Goal: Task Accomplishment & Management: Use online tool/utility

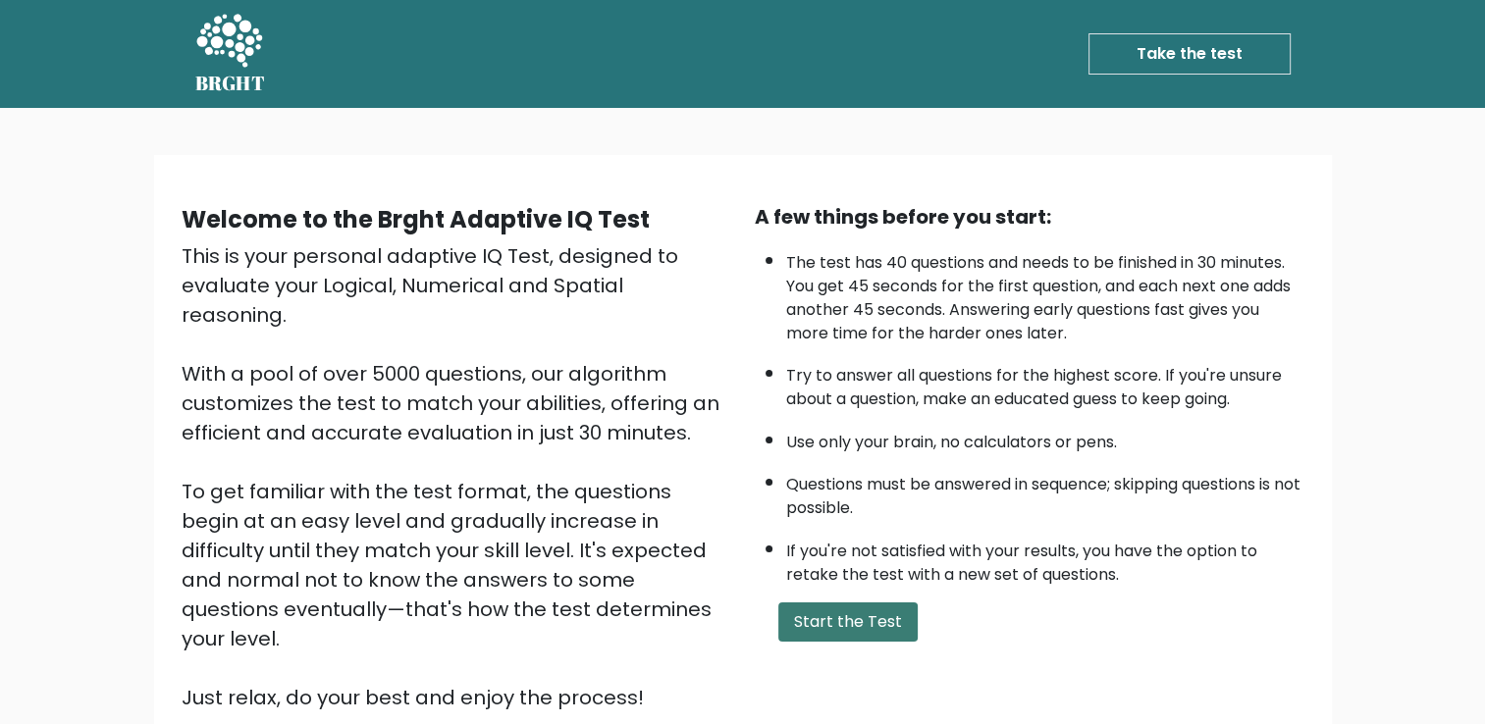
click at [835, 635] on button "Start the Test" at bounding box center [847, 622] width 139 height 39
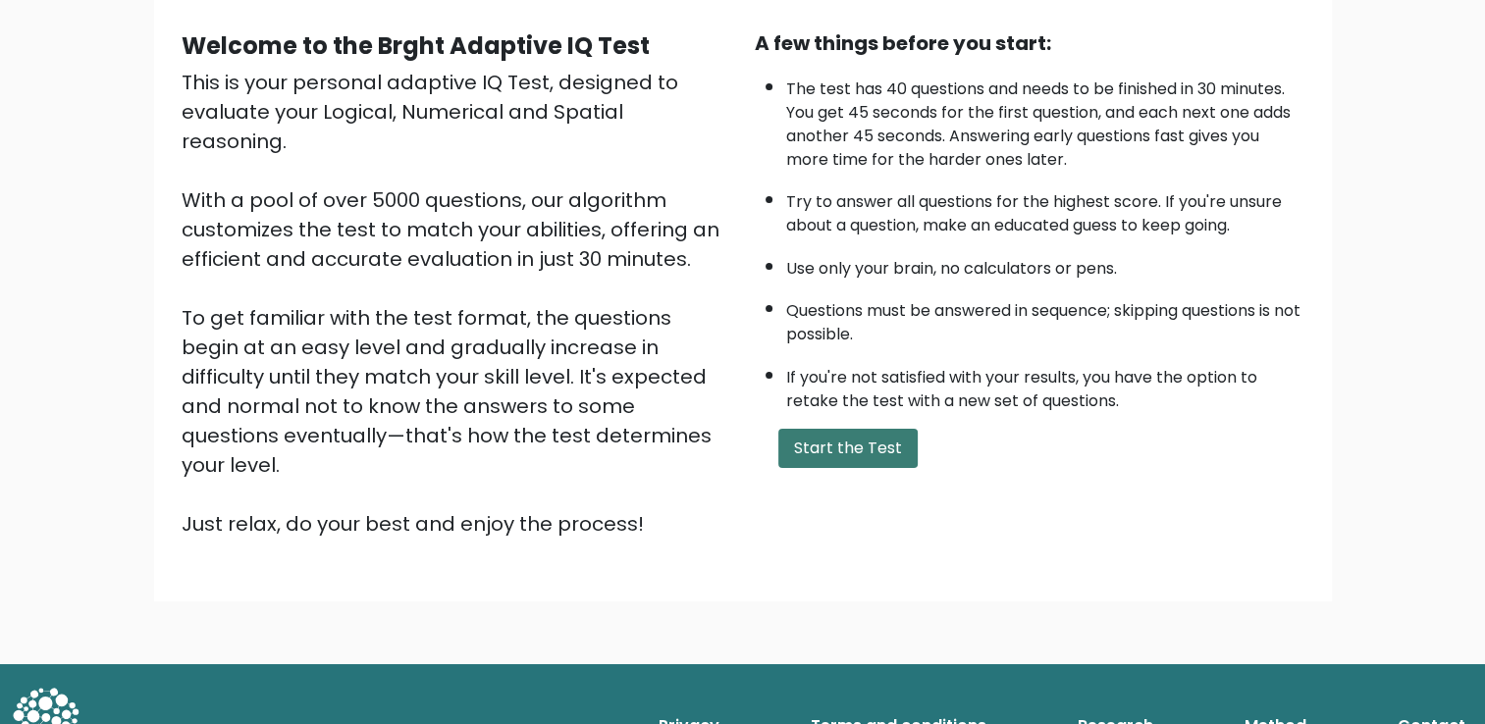
click at [823, 446] on button "Start the Test" at bounding box center [847, 448] width 139 height 39
click at [43, 298] on div "Welcome to the Brght Adaptive IQ Test This is your personal adaptive IQ Test, d…" at bounding box center [742, 299] width 1485 height 730
click at [824, 445] on button "Start the Test" at bounding box center [847, 448] width 139 height 39
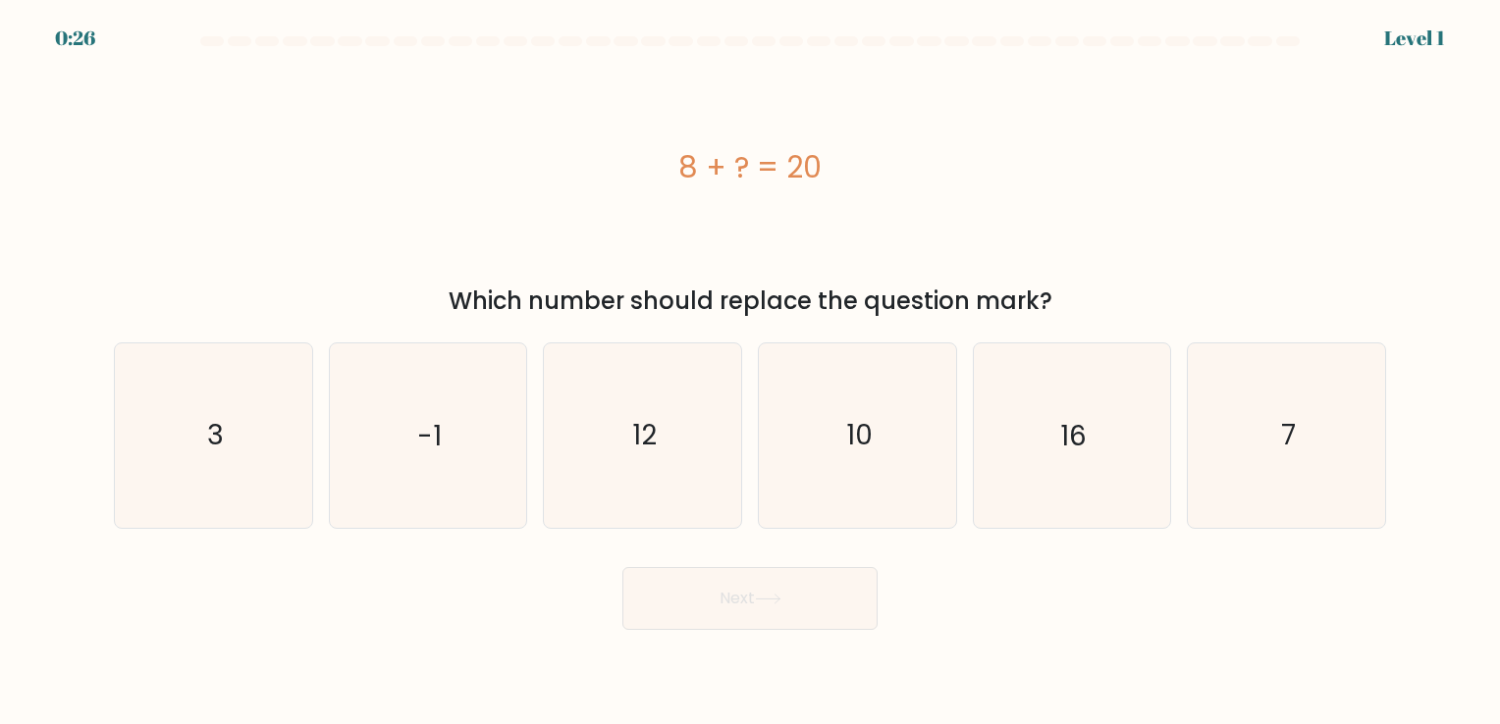
drag, startPoint x: 448, startPoint y: 296, endPoint x: 1143, endPoint y: 296, distance: 695.8
click at [1143, 296] on div "Which number should replace the question mark?" at bounding box center [750, 301] width 1248 height 35
copy div "Which number should replace the question mark?"
click at [675, 173] on div "8 + ? = 20" at bounding box center [750, 167] width 1272 height 44
drag, startPoint x: 660, startPoint y: 147, endPoint x: 1178, endPoint y: 296, distance: 539.2
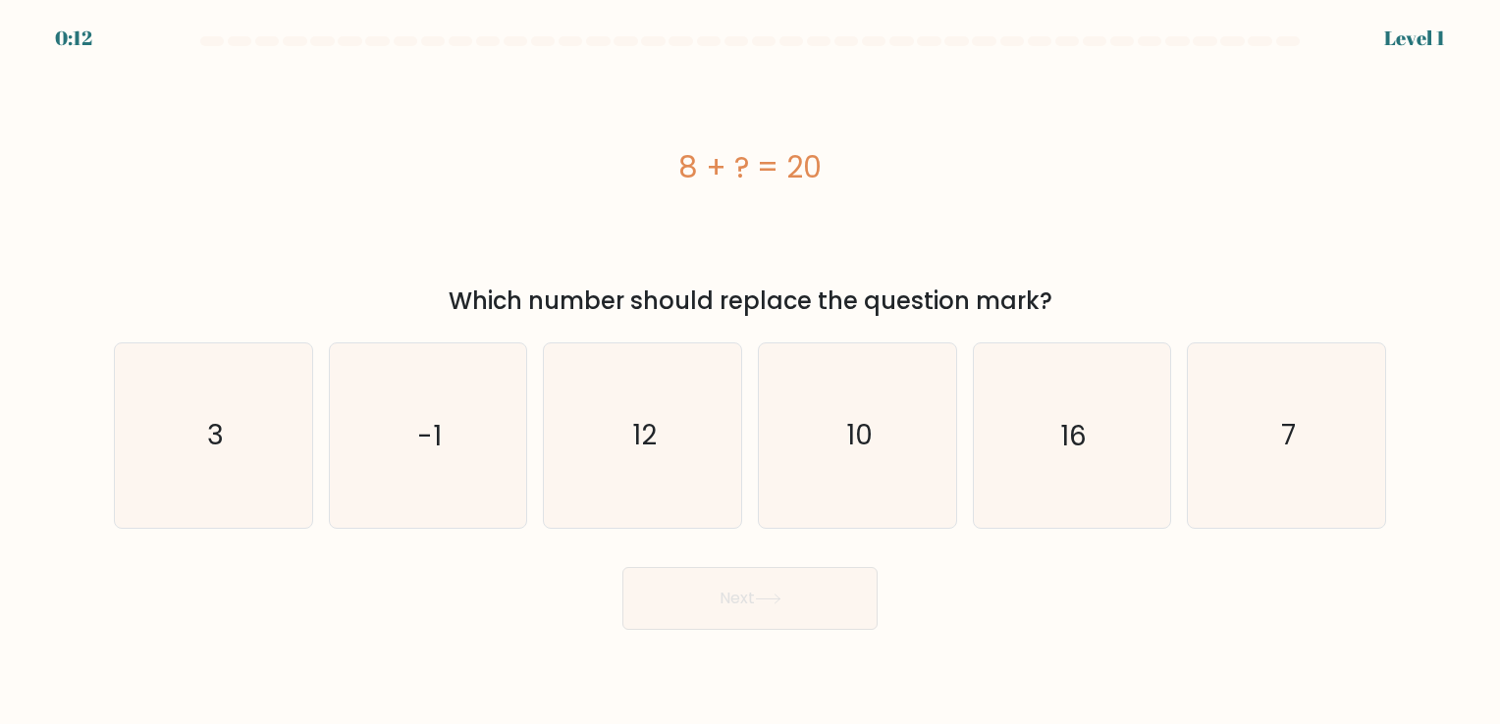
click at [1178, 296] on div "8 + ? = 20 Which number should replace the question mark?" at bounding box center [750, 189] width 1296 height 260
copy div "8 + ? = 20 Which number should replace the question mark?"
click at [1039, 457] on icon "16" at bounding box center [1071, 436] width 184 height 184
click at [751, 372] on input "e. 16" at bounding box center [750, 367] width 1 height 10
radio input "true"
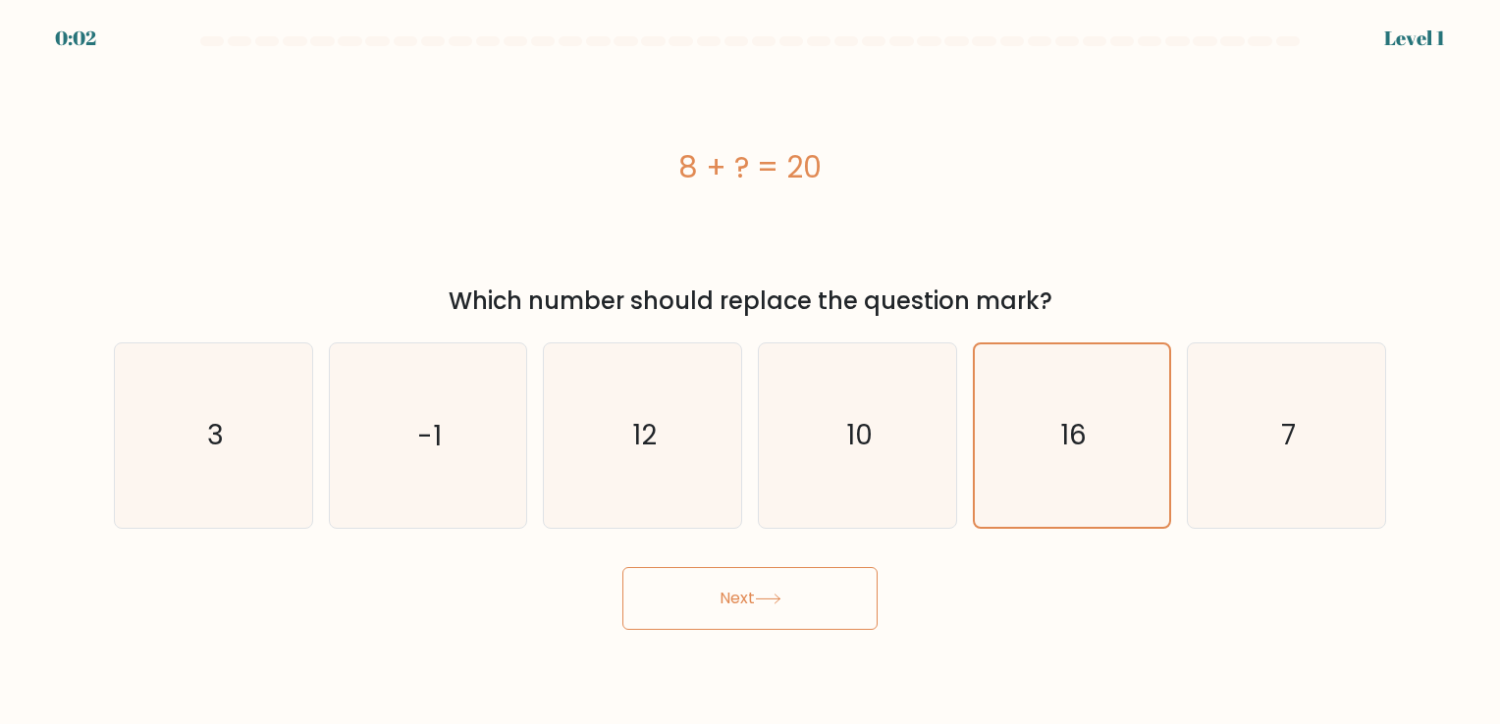
click at [831, 592] on button "Next" at bounding box center [749, 598] width 255 height 63
click at [836, 598] on div "Next" at bounding box center [750, 592] width 1296 height 78
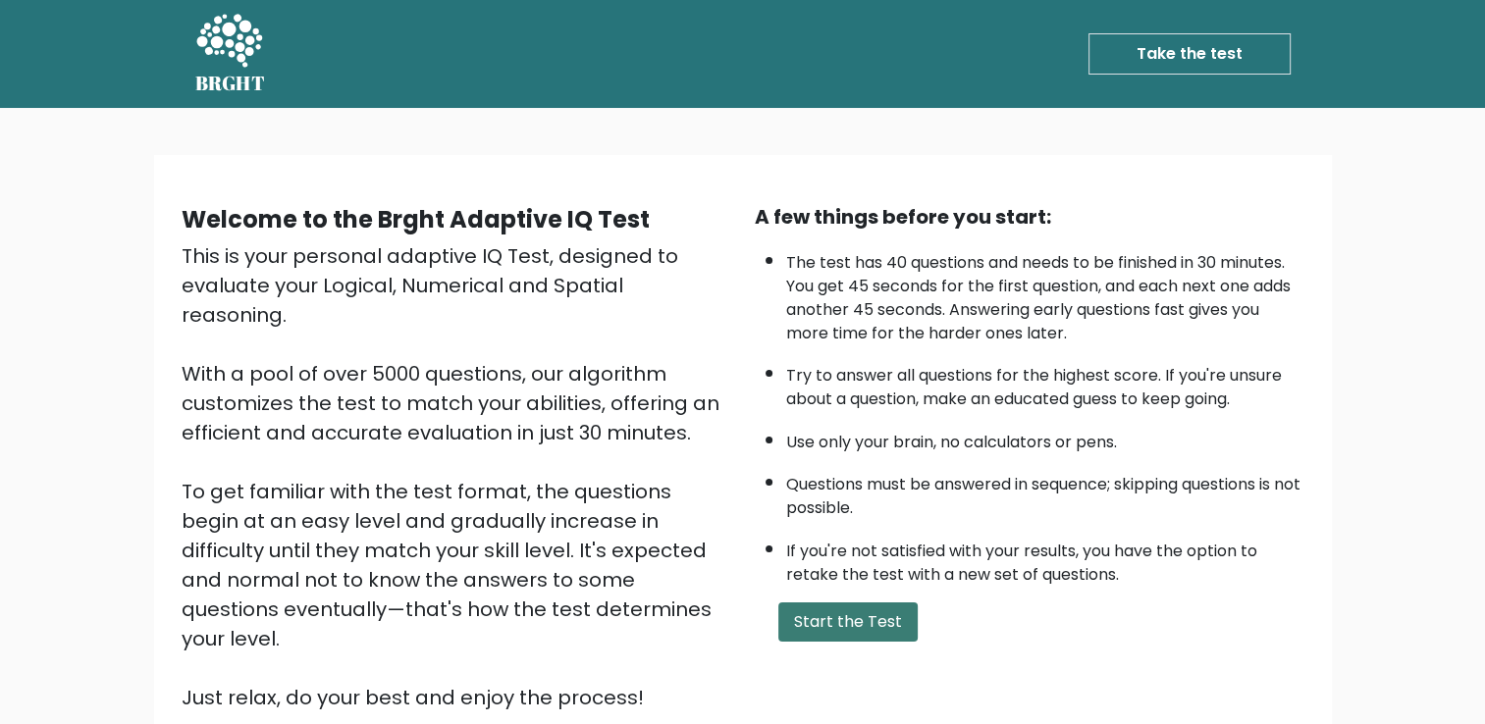
click at [837, 626] on button "Start the Test" at bounding box center [847, 622] width 139 height 39
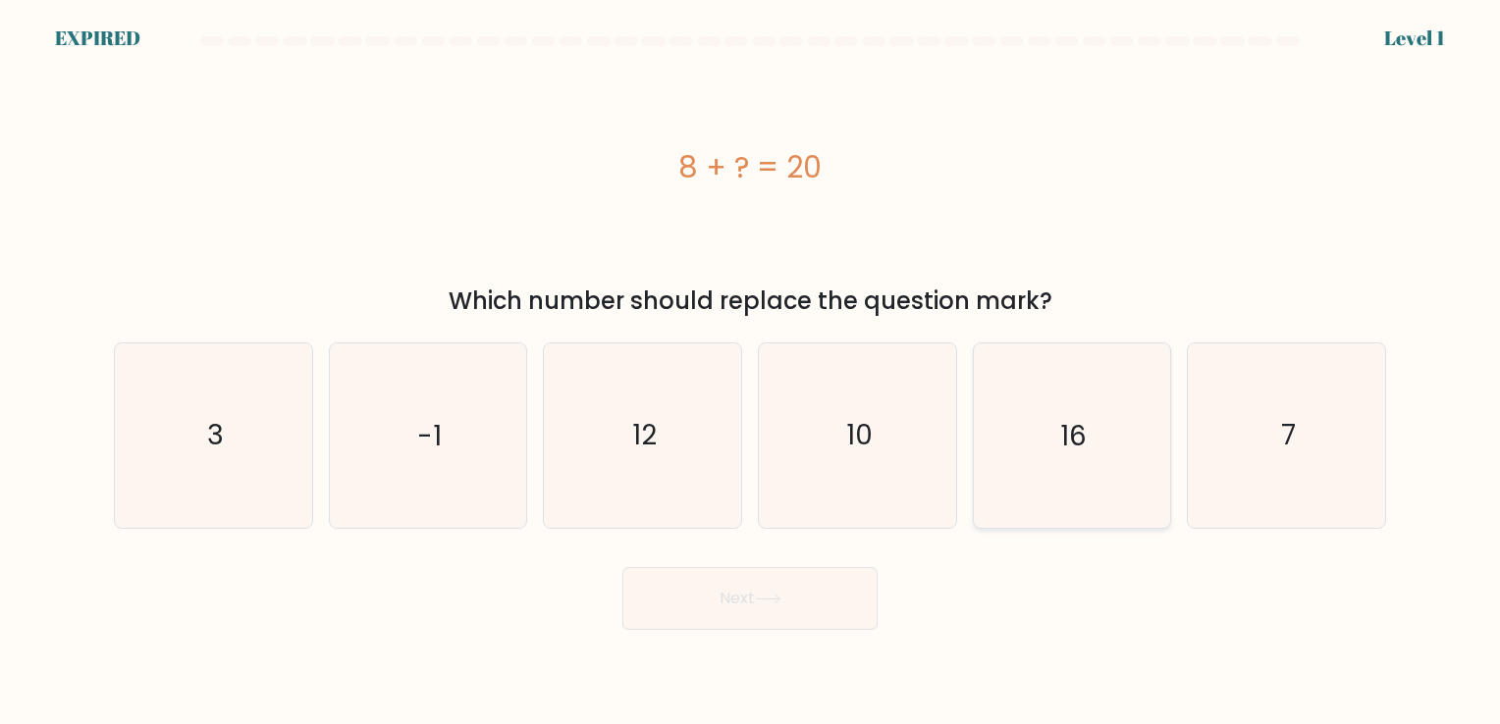
click at [1047, 419] on icon "16" at bounding box center [1071, 436] width 184 height 184
click at [751, 372] on input "e. 16" at bounding box center [750, 367] width 1 height 10
radio input "true"
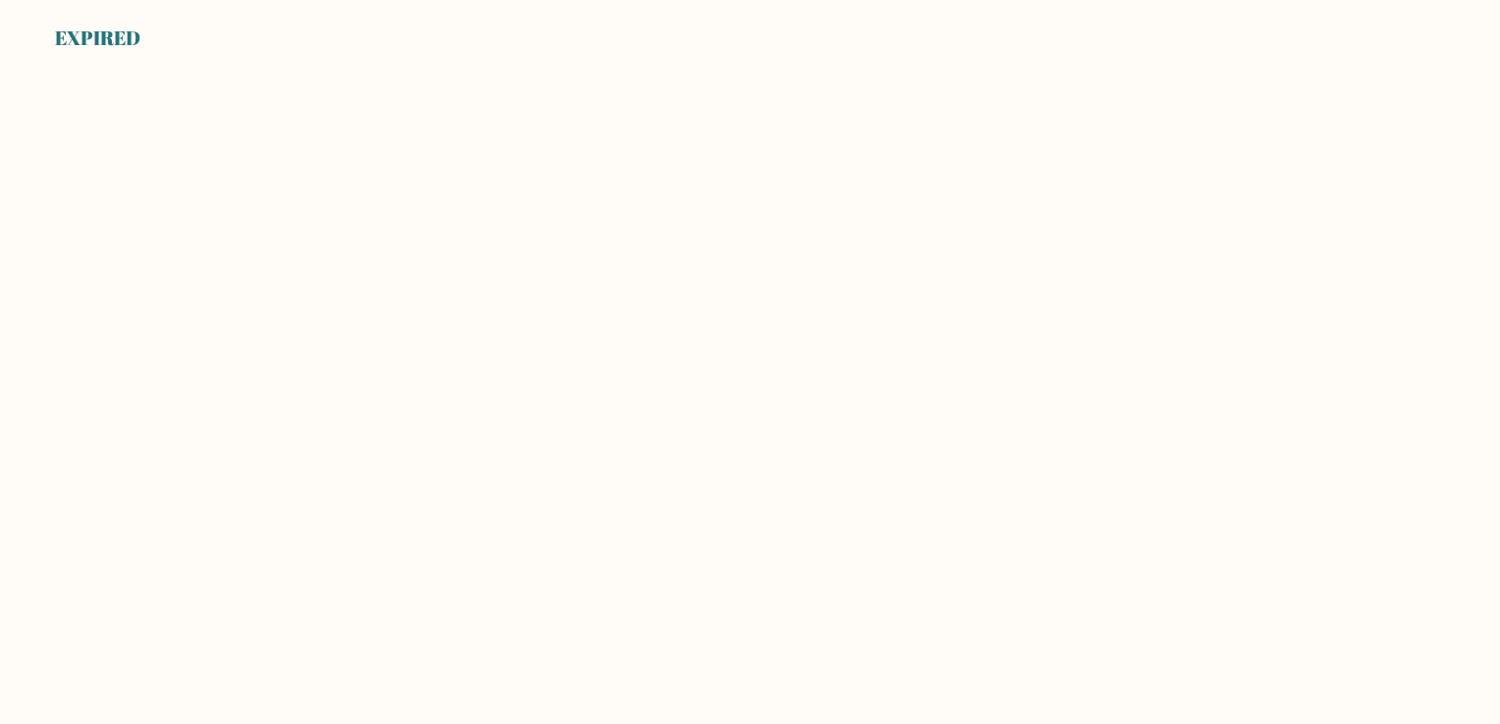
drag, startPoint x: 480, startPoint y: 9, endPoint x: 522, endPoint y: 1, distance: 42.9
click at [480, 9] on div "EXPIRED" at bounding box center [750, 12] width 1500 height 24
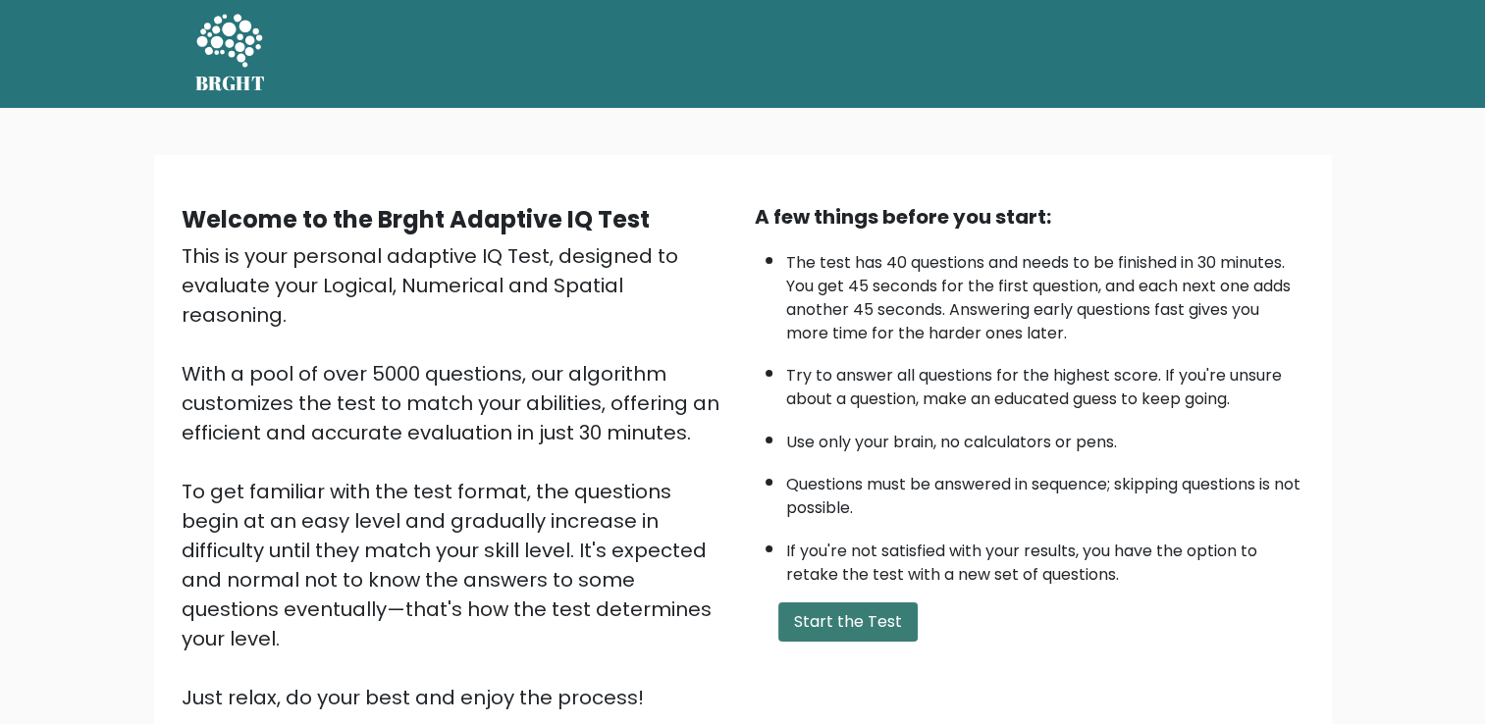
click at [848, 628] on button "Start the Test" at bounding box center [847, 622] width 139 height 39
click at [794, 595] on div "A few things before you start: The test has 40 questions and needs to be finish…" at bounding box center [1029, 457] width 573 height 510
click at [799, 610] on button "Start the Test" at bounding box center [847, 622] width 139 height 39
click at [1187, 68] on link "Take the test" at bounding box center [1189, 53] width 202 height 41
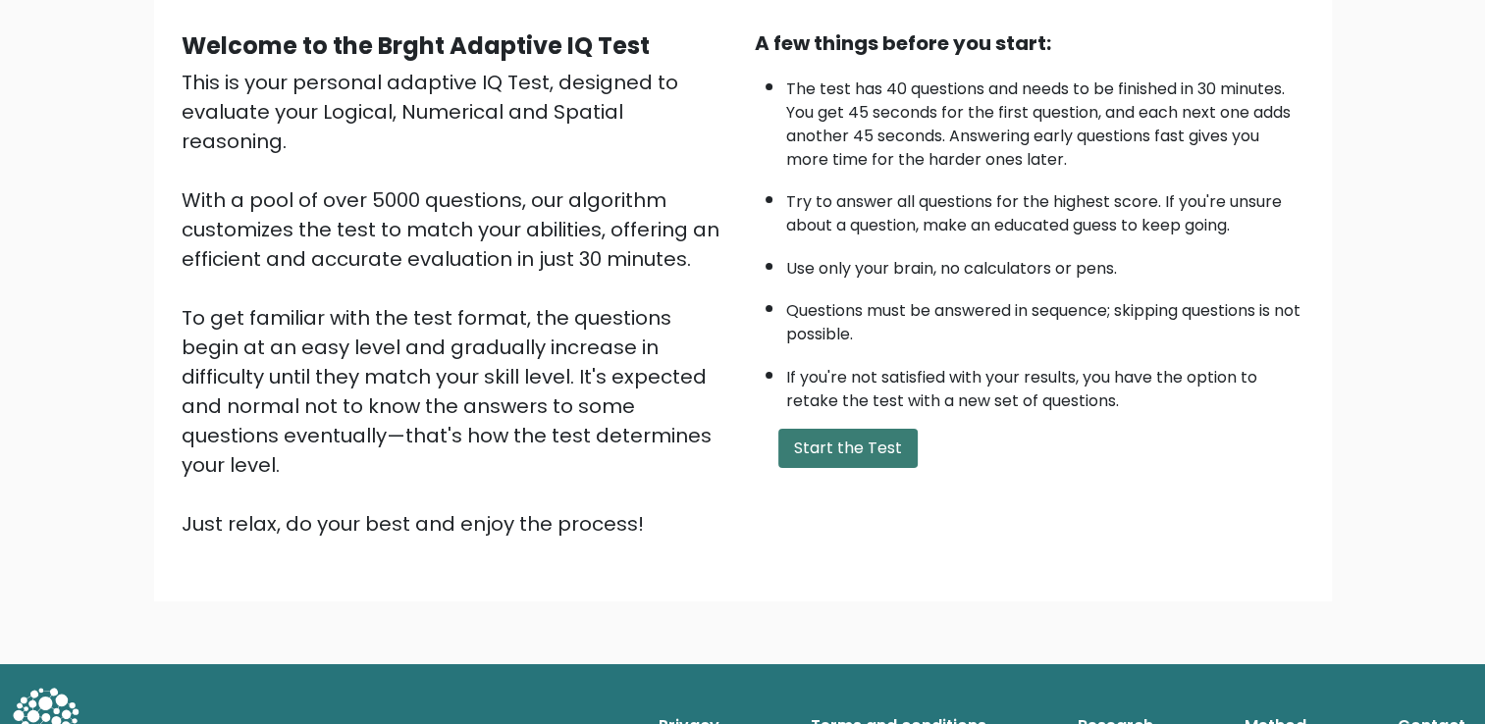
click at [878, 457] on button "Start the Test" at bounding box center [847, 448] width 139 height 39
click at [810, 450] on button "Start the Test" at bounding box center [847, 448] width 139 height 39
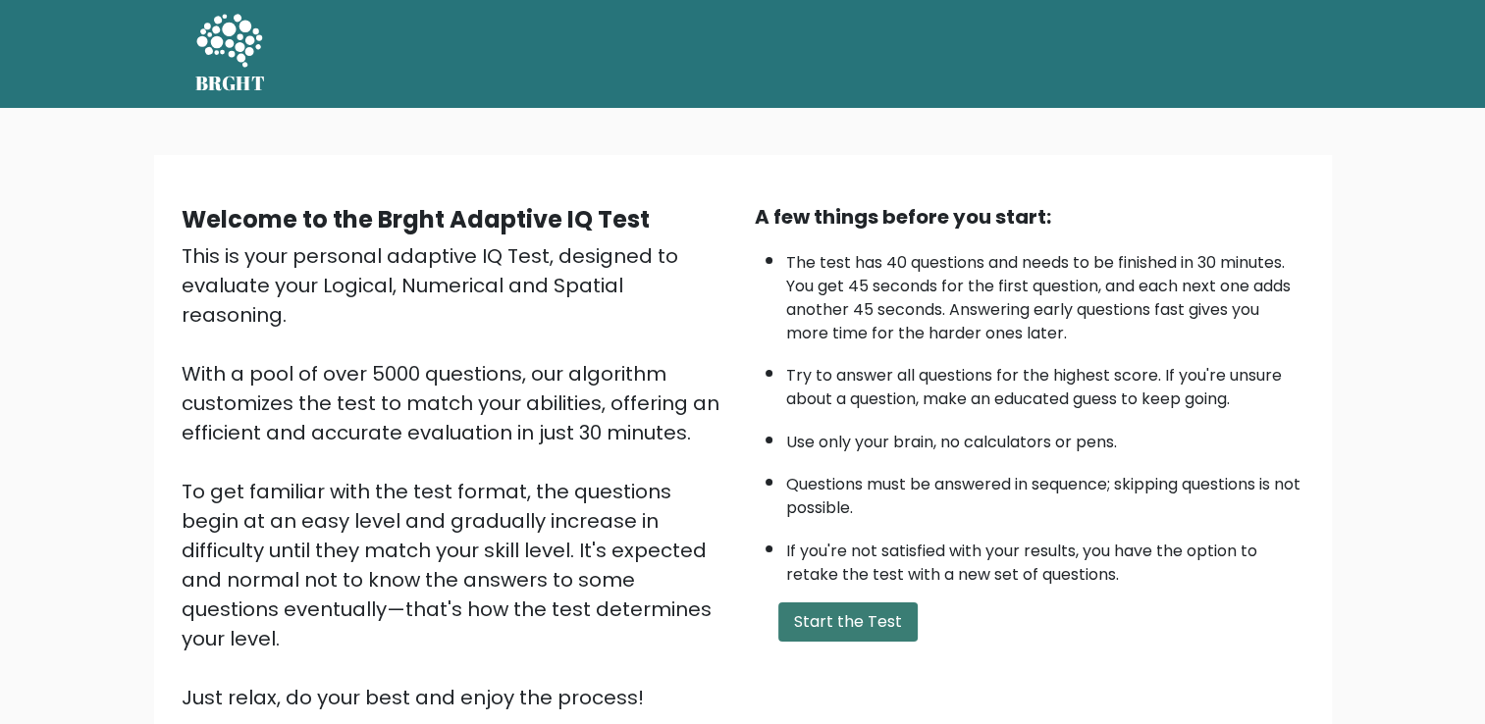
click at [871, 616] on button "Start the Test" at bounding box center [847, 622] width 139 height 39
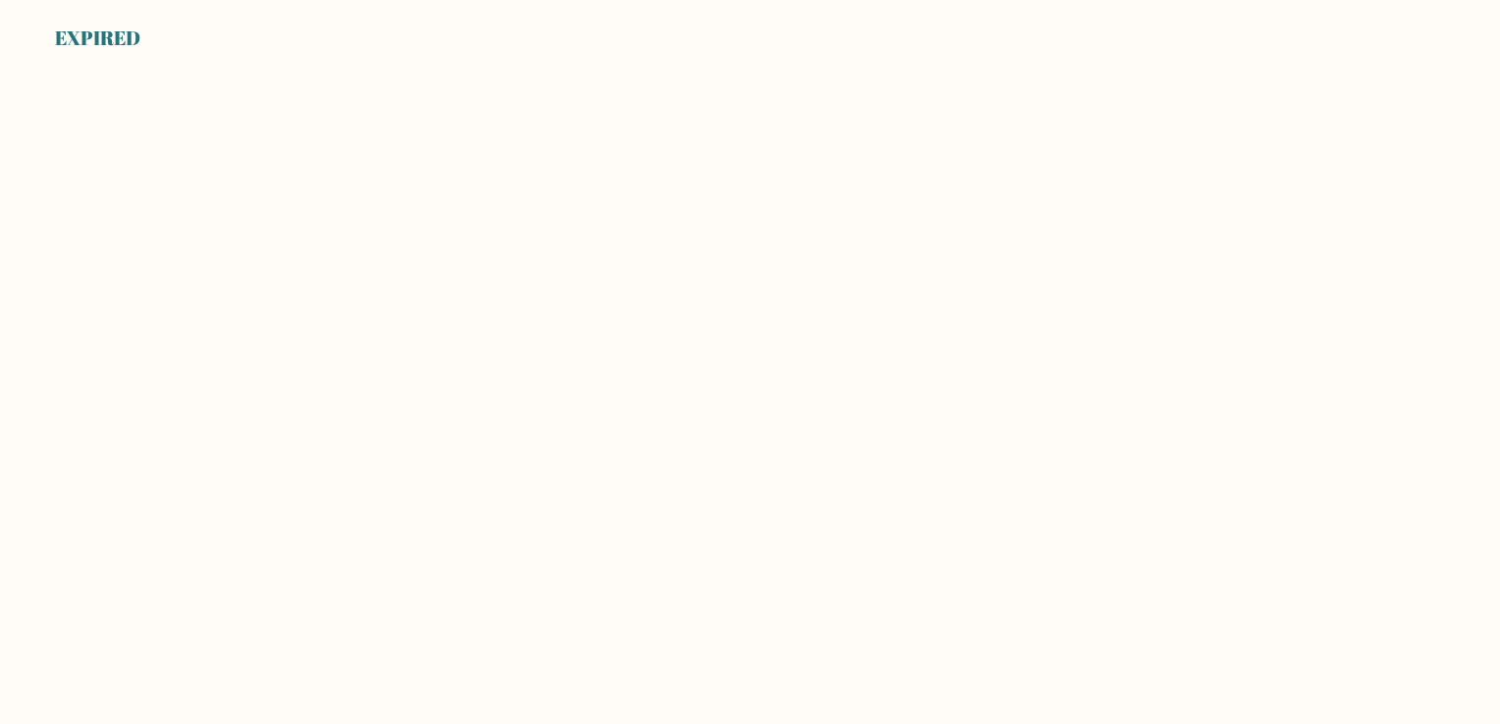
drag, startPoint x: 1403, startPoint y: 0, endPoint x: 1001, endPoint y: 149, distance: 429.2
click at [915, 171] on body "EXPIRED" at bounding box center [750, 362] width 1500 height 724
